Goal: Information Seeking & Learning: Find specific fact

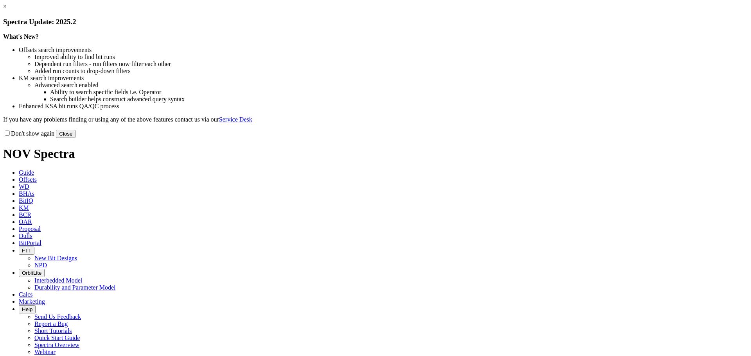
click at [75, 138] on button "Close" at bounding box center [66, 134] width 20 height 8
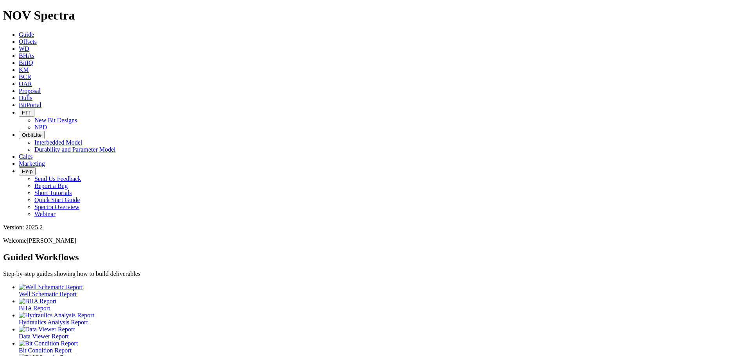
click at [37, 38] on span "Offsets" at bounding box center [28, 41] width 18 height 7
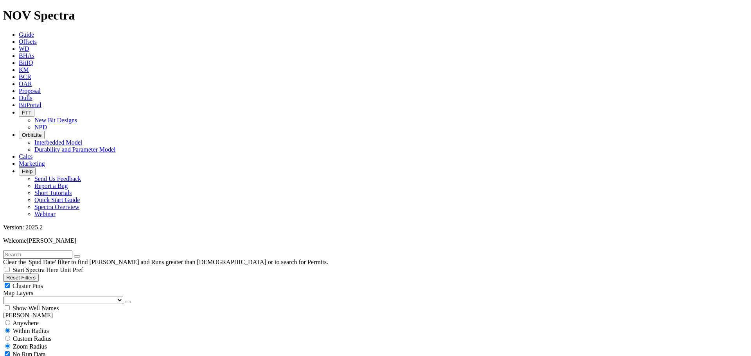
click at [76, 282] on div "Cluster Pins" at bounding box center [375, 286] width 745 height 8
checkbox input "false"
click at [50, 297] on select "US Counties [GEOGRAPHIC_DATA], [GEOGRAPHIC_DATA] [GEOGRAPHIC_DATA], [GEOGRAPHIC…" at bounding box center [63, 300] width 120 height 7
click at [6, 297] on select "US Counties [GEOGRAPHIC_DATA], [GEOGRAPHIC_DATA] [GEOGRAPHIC_DATA], [GEOGRAPHIC…" at bounding box center [63, 300] width 120 height 7
click at [37, 251] on input "text" at bounding box center [37, 255] width 69 height 8
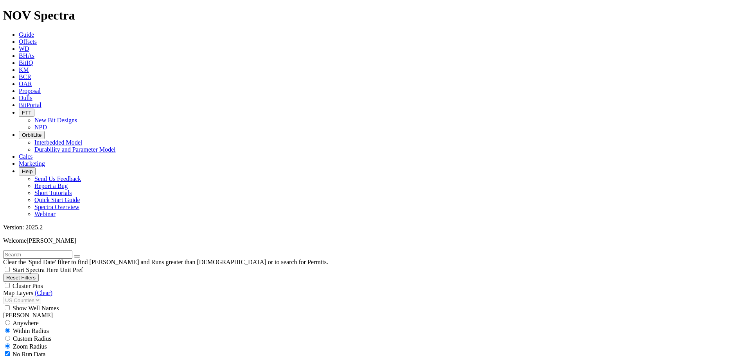
click at [34, 251] on input "text" at bounding box center [37, 255] width 69 height 8
type input "x4"
click at [82, 255] on button "submit" at bounding box center [85, 256] width 6 height 2
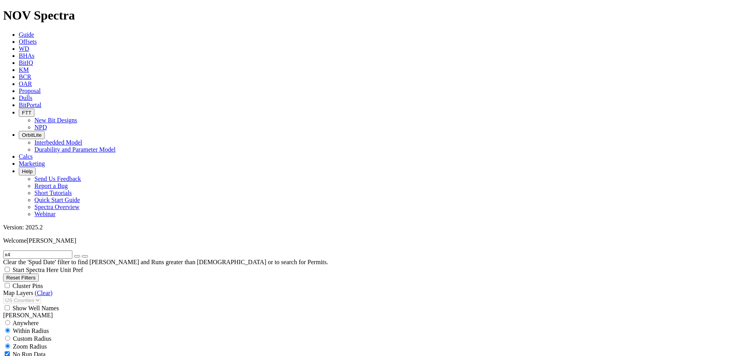
scroll to position [3, 0]
